Goal: Obtain resource: Download file/media

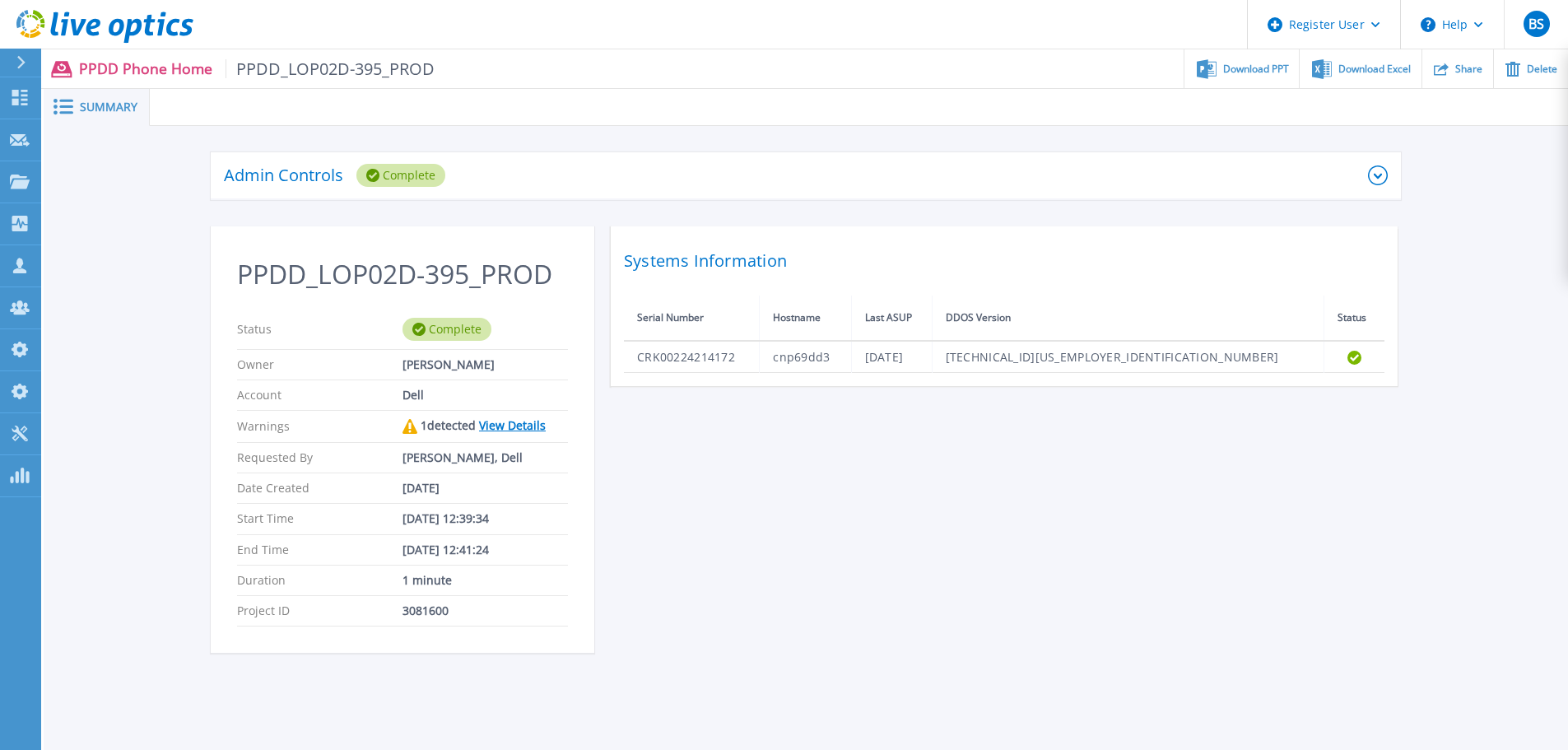
click at [1373, 186] on div "Admin Controls Complete" at bounding box center [805, 176] width 1190 height 48
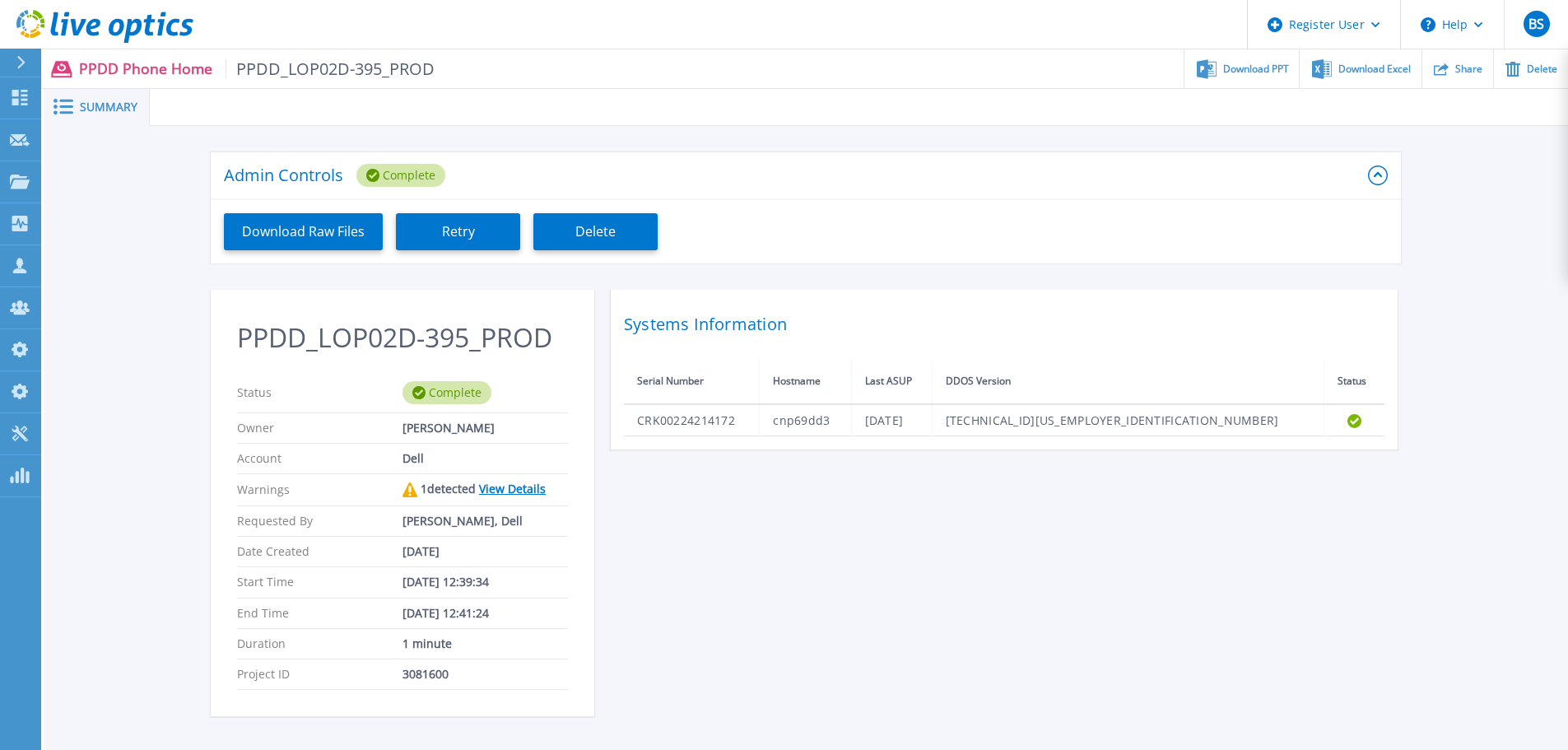
click at [511, 492] on link "View Details" at bounding box center [512, 489] width 67 height 16
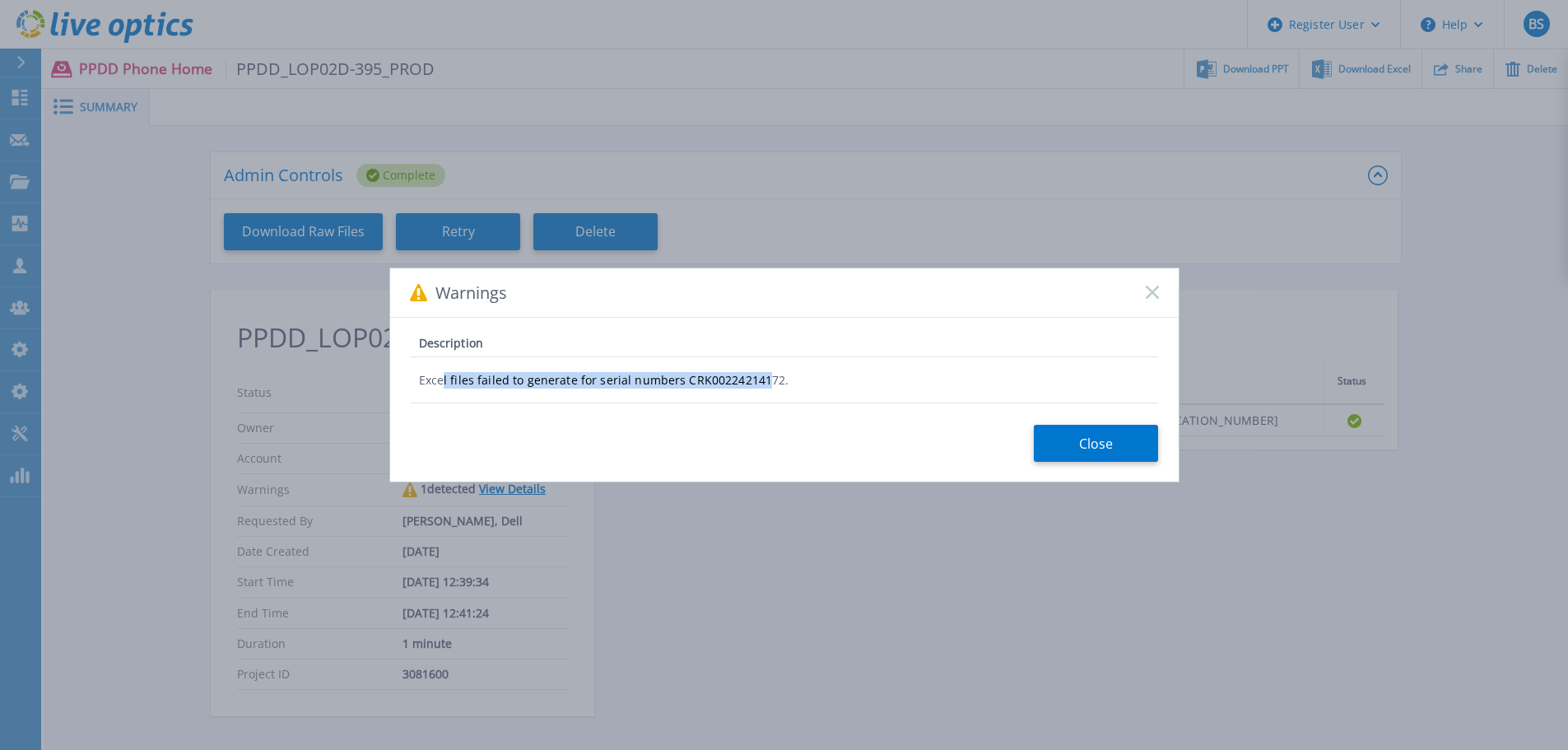
drag, startPoint x: 442, startPoint y: 374, endPoint x: 761, endPoint y: 368, distance: 319.1
click at [761, 368] on div "Excel files failed to generate for serial numbers CRK00224214172." at bounding box center [784, 380] width 747 height 46
click at [857, 594] on div "Warnings Description Excel files failed to generate for serial numbers CRK00224…" at bounding box center [784, 375] width 1568 height 750
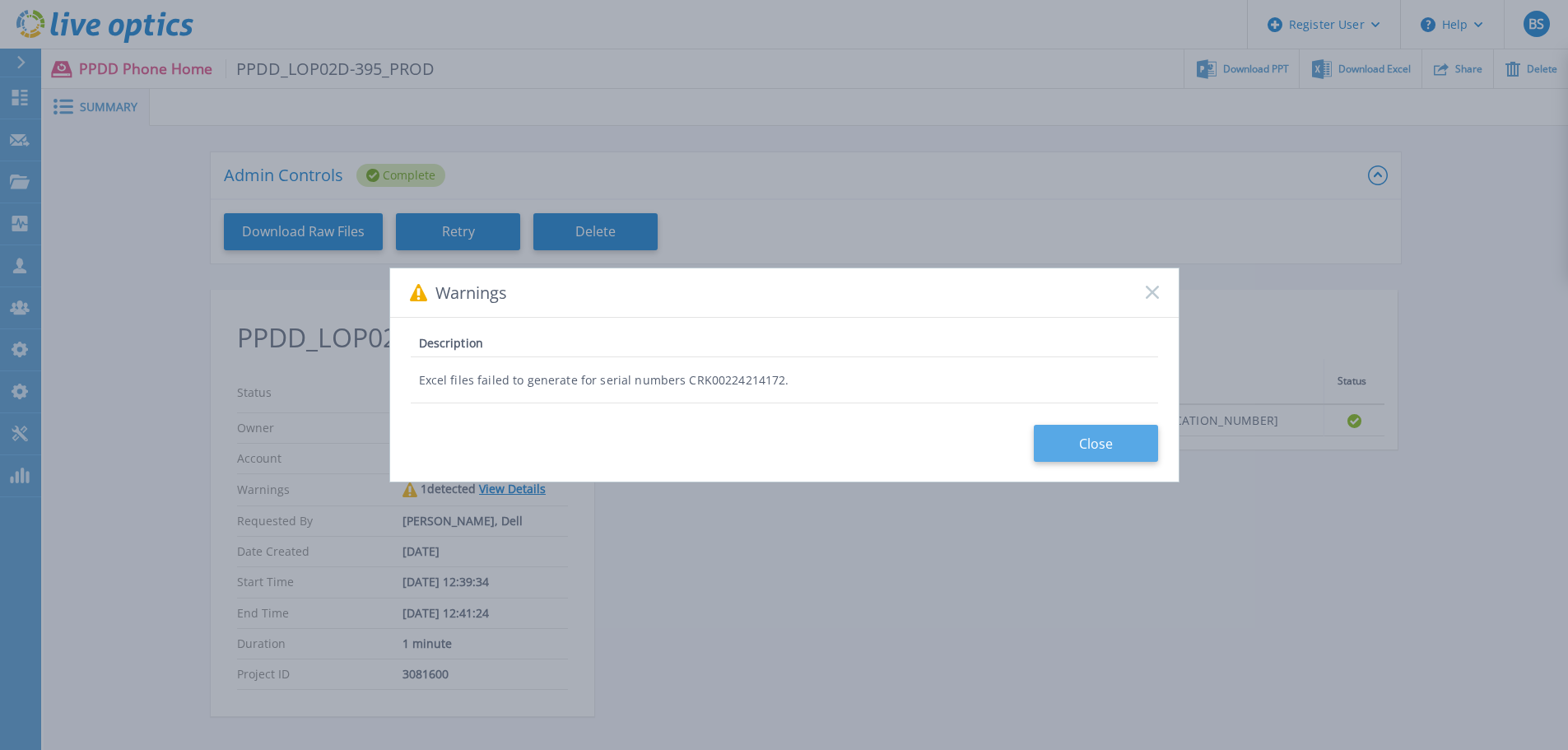
click at [1138, 440] on button "Close" at bounding box center [1096, 444] width 124 height 37
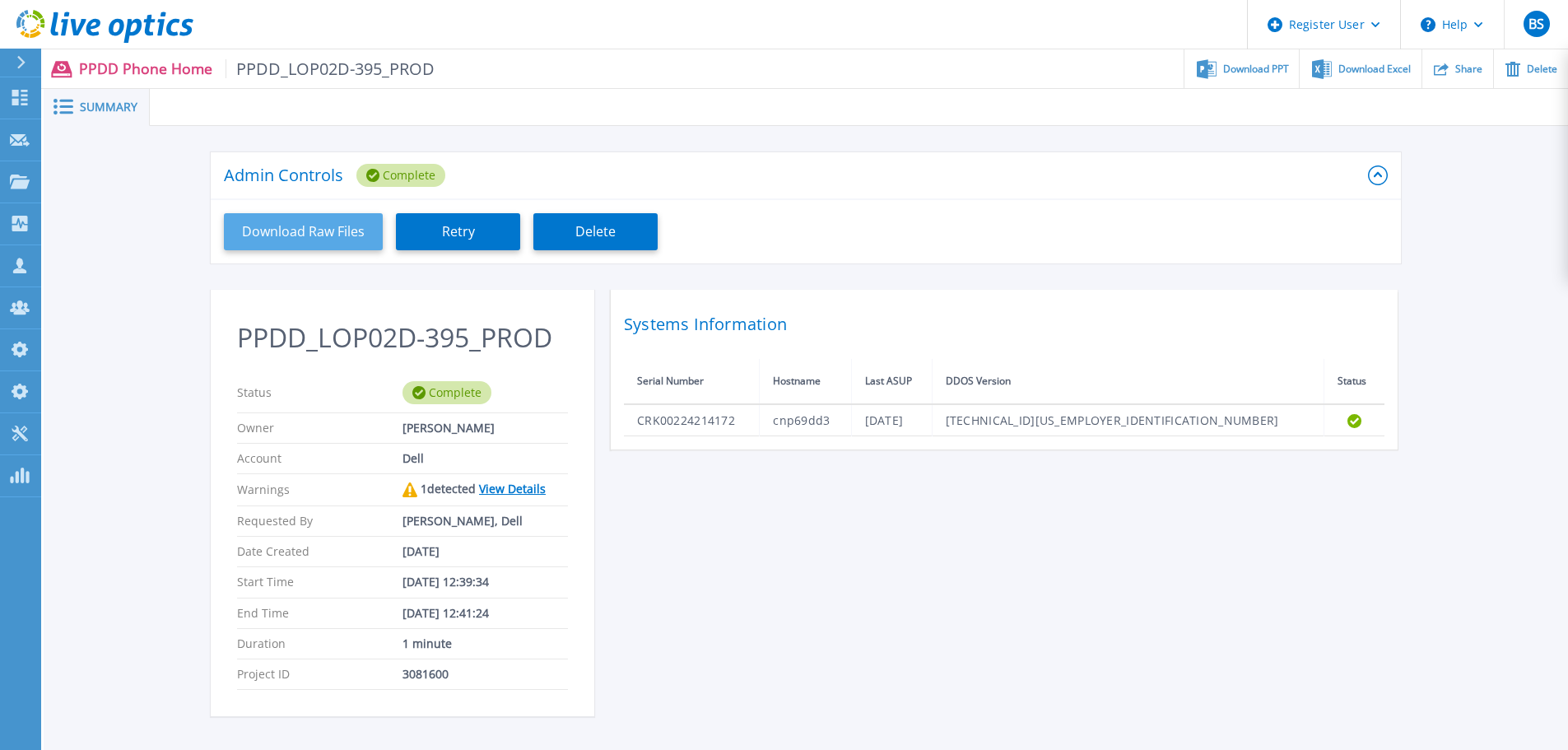
click at [309, 236] on button "Download Raw Files" at bounding box center [304, 232] width 159 height 37
click at [489, 337] on h2 "PPDD_LOP02D-395_PROD" at bounding box center [403, 337] width 331 height 30
drag, startPoint x: 489, startPoint y: 337, endPoint x: 382, endPoint y: 352, distance: 108.0
click at [382, 352] on h2 "PPDD_LOP02D-395_PROD" at bounding box center [403, 337] width 331 height 30
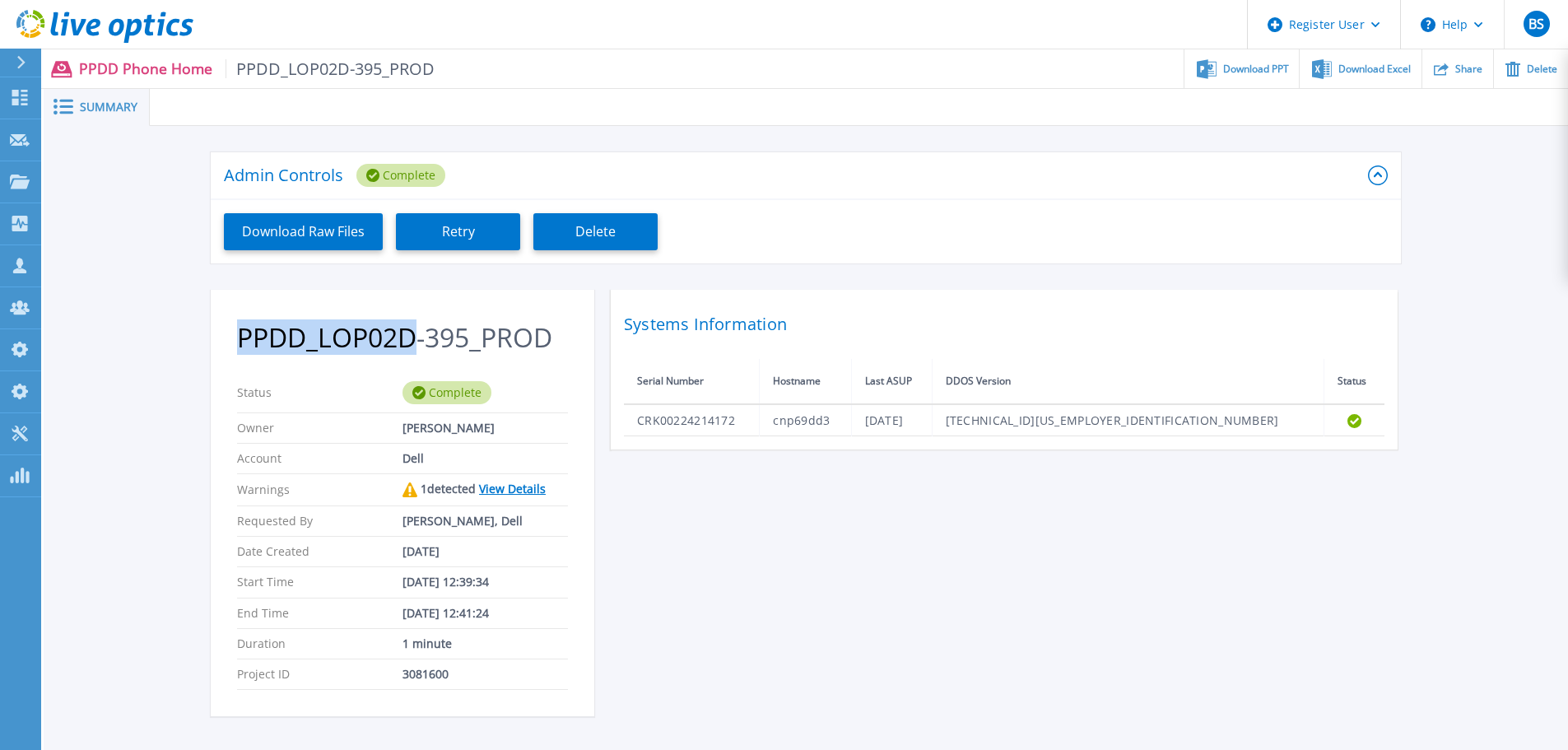
click at [382, 350] on h2 "PPDD_LOP02D-395_PROD" at bounding box center [403, 337] width 331 height 30
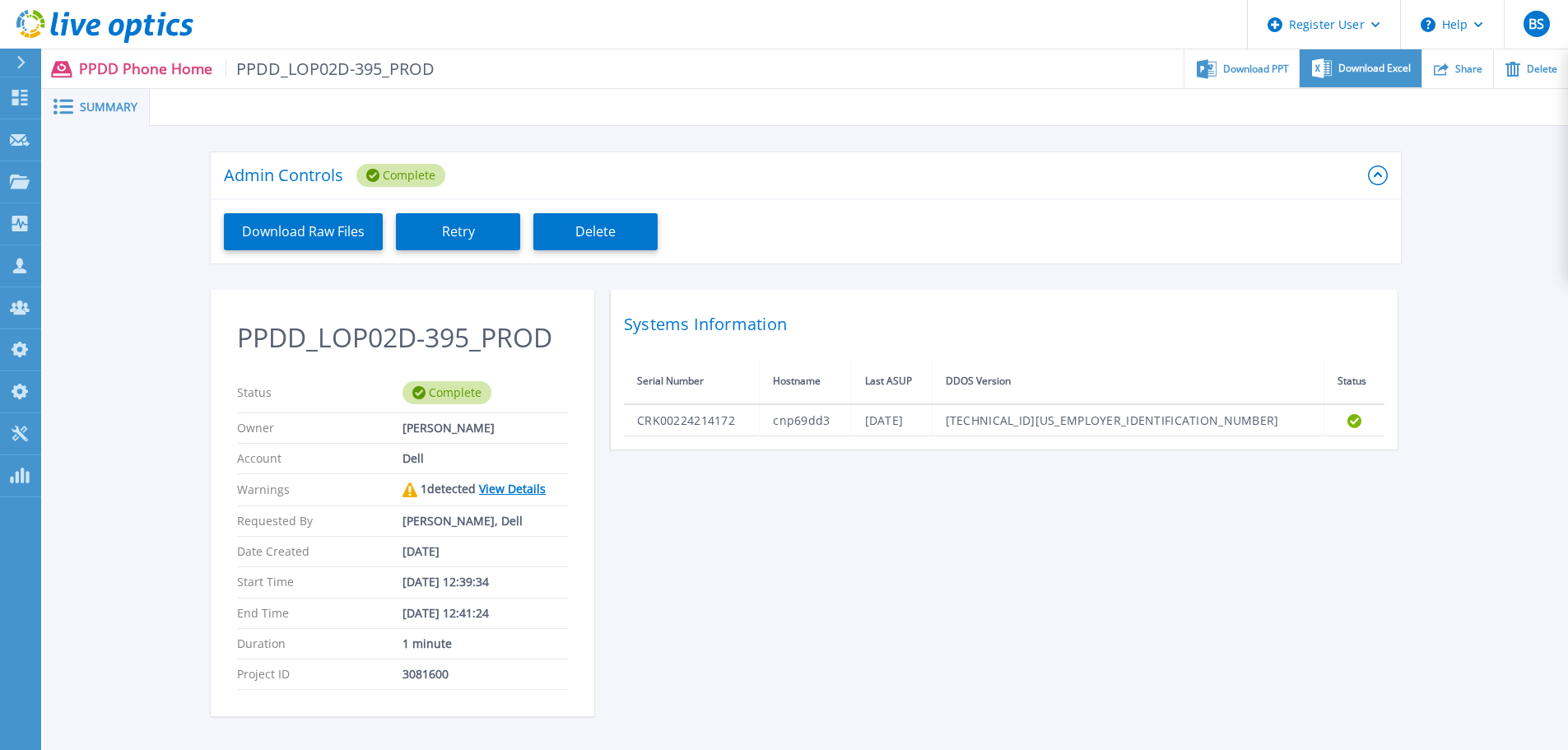
click at [1343, 73] on span "Download Excel" at bounding box center [1375, 69] width 72 height 10
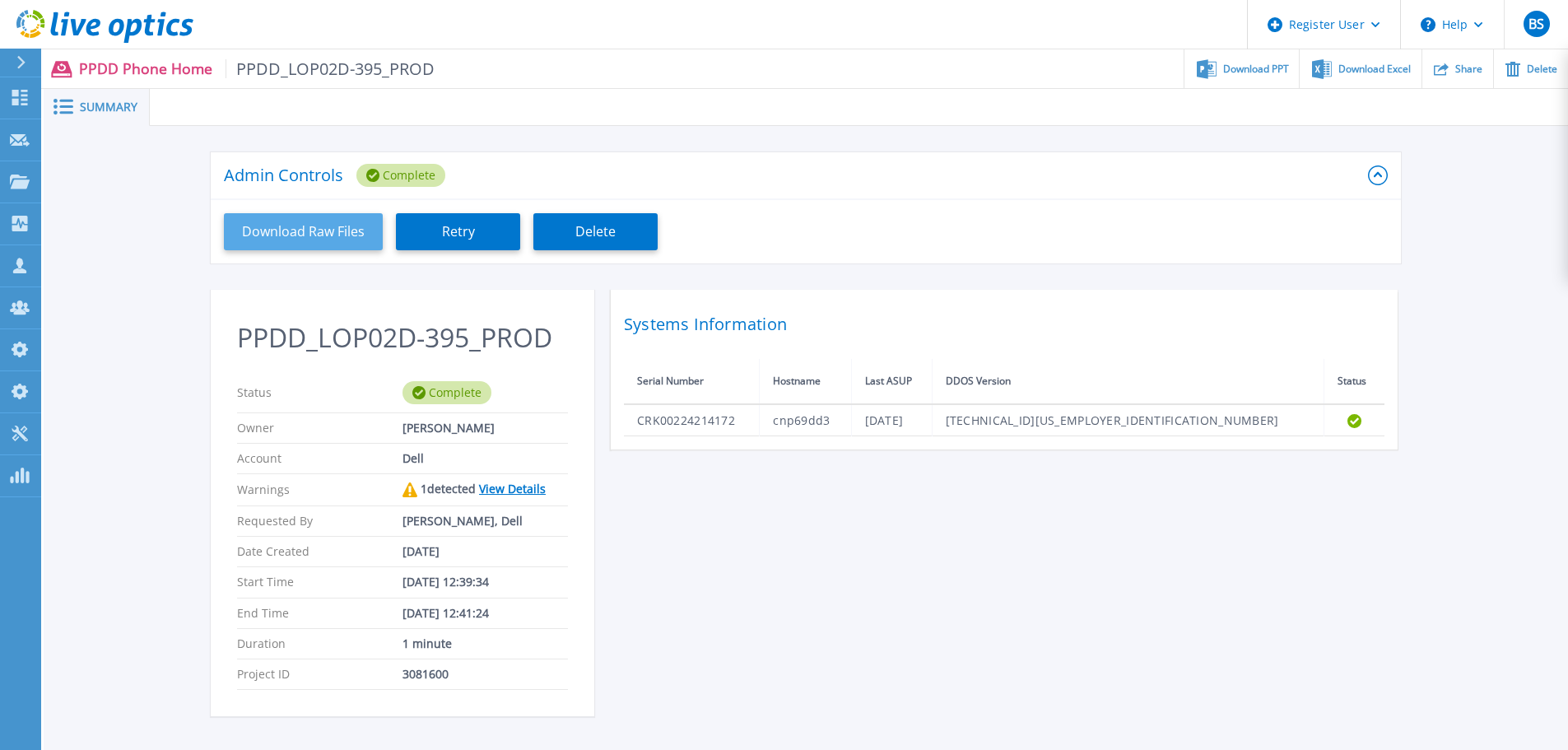
click at [287, 239] on button "Download Raw Files" at bounding box center [304, 232] width 159 height 37
click at [1095, 525] on div "PPDD_LOP02D-395_PROD Status Complete Owner Gerry Dunn Account Dell Warnings 1 d…" at bounding box center [805, 513] width 1190 height 446
click at [514, 491] on link "View Details" at bounding box center [512, 489] width 67 height 16
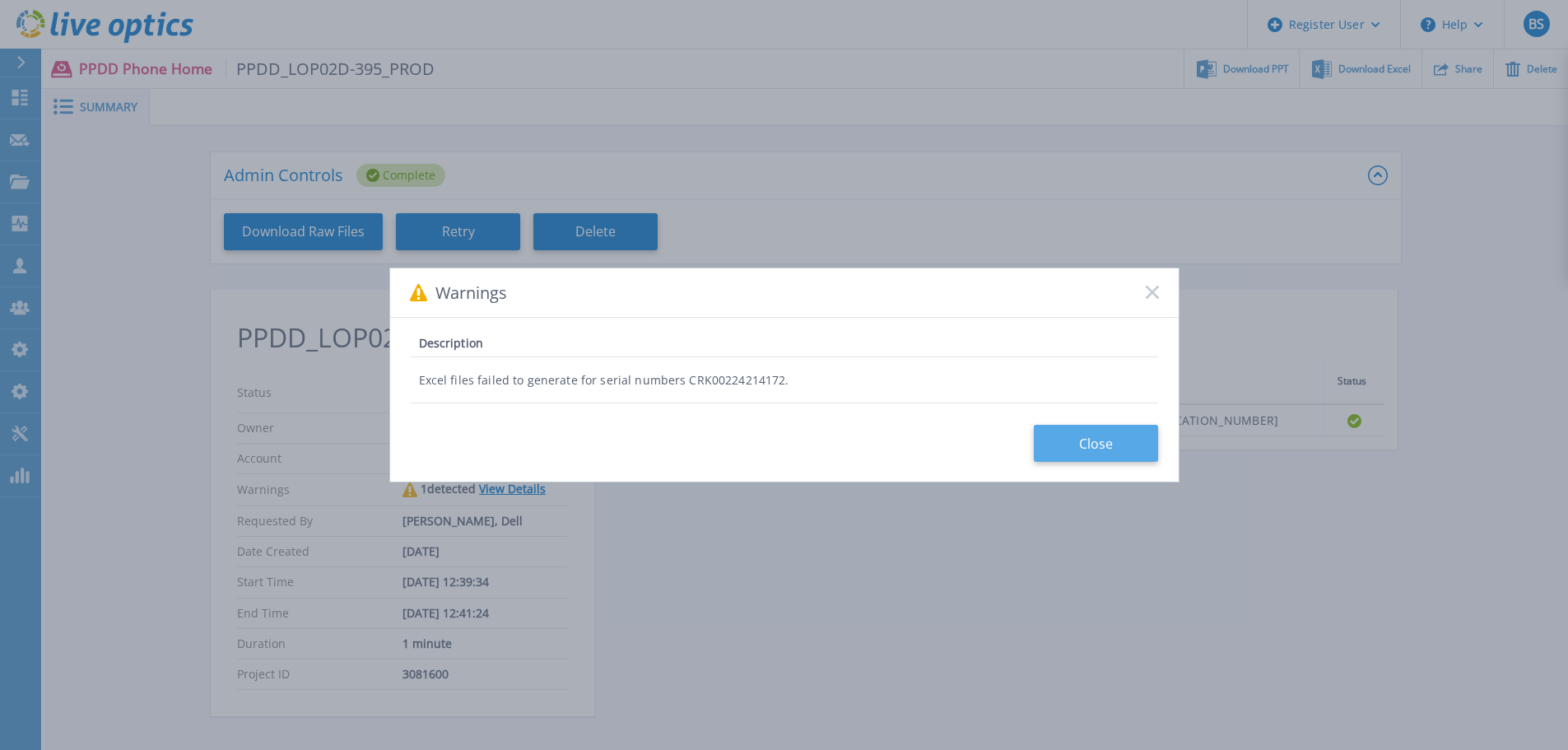
click at [1146, 454] on button "Close" at bounding box center [1096, 444] width 124 height 37
